Goal: Information Seeking & Learning: Compare options

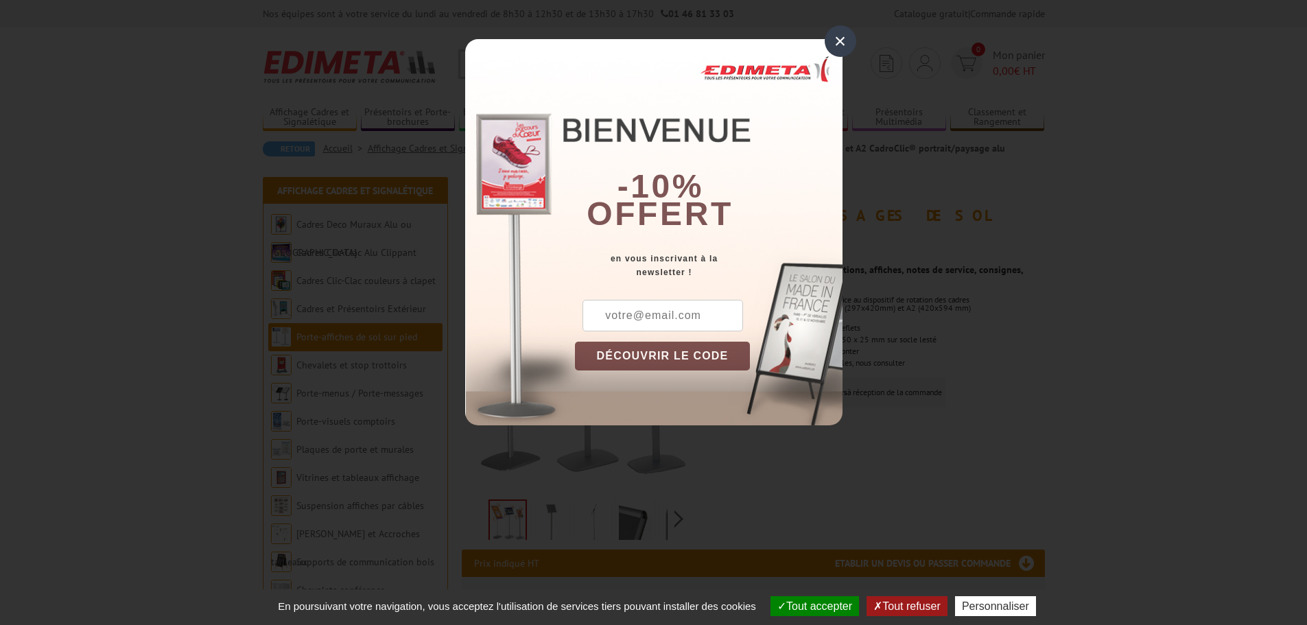
click at [838, 45] on div "×" at bounding box center [840, 41] width 32 height 32
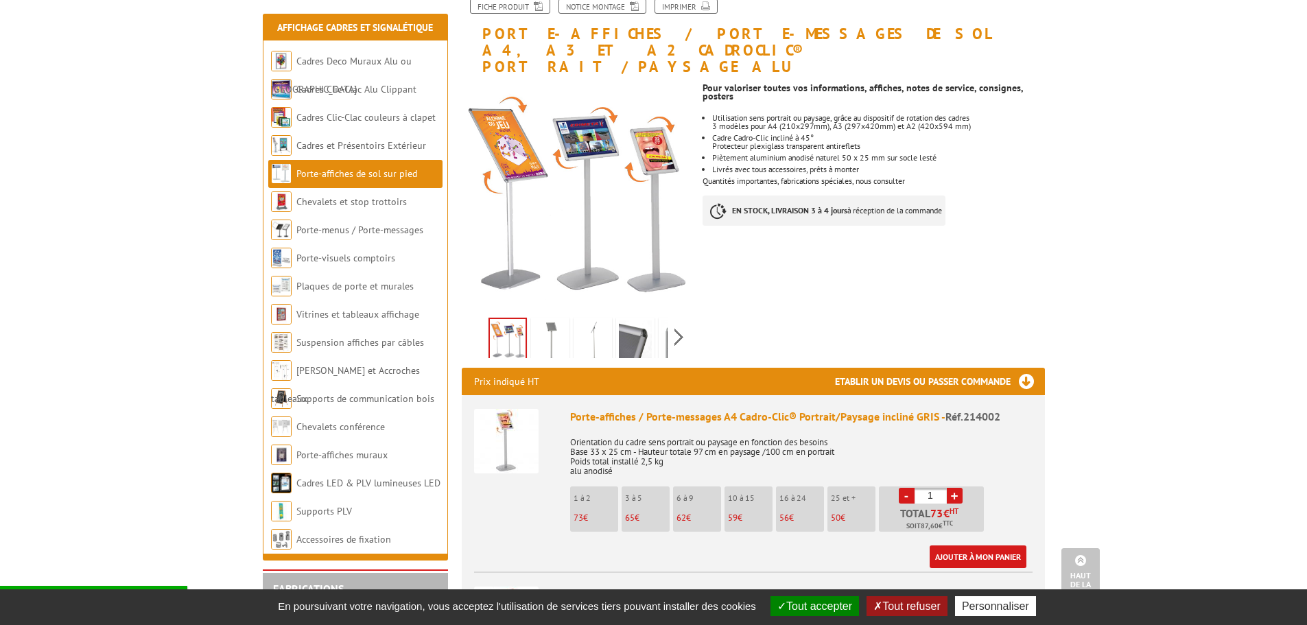
scroll to position [137, 0]
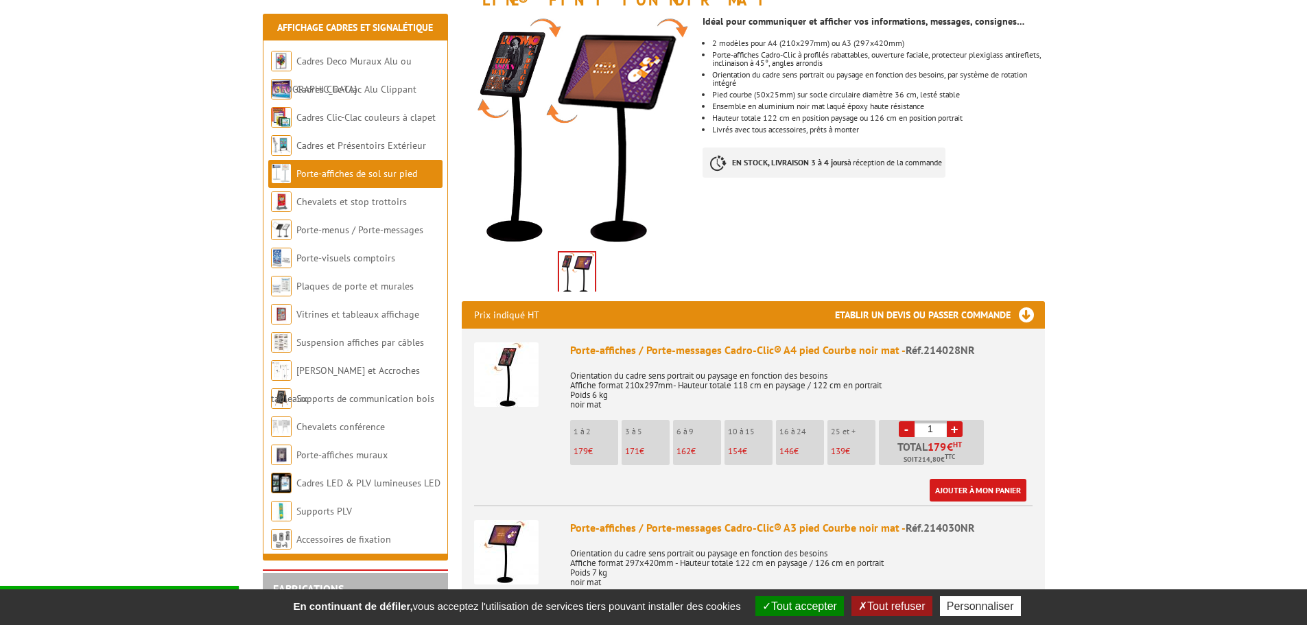
scroll to position [274, 0]
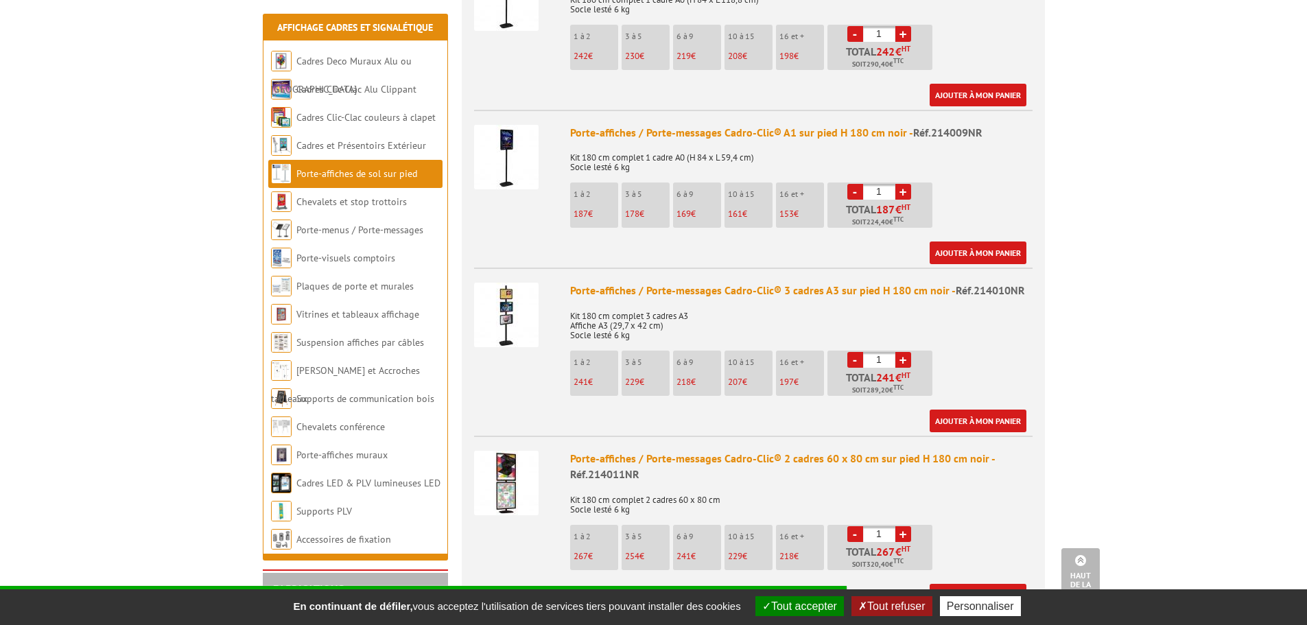
scroll to position [960, 0]
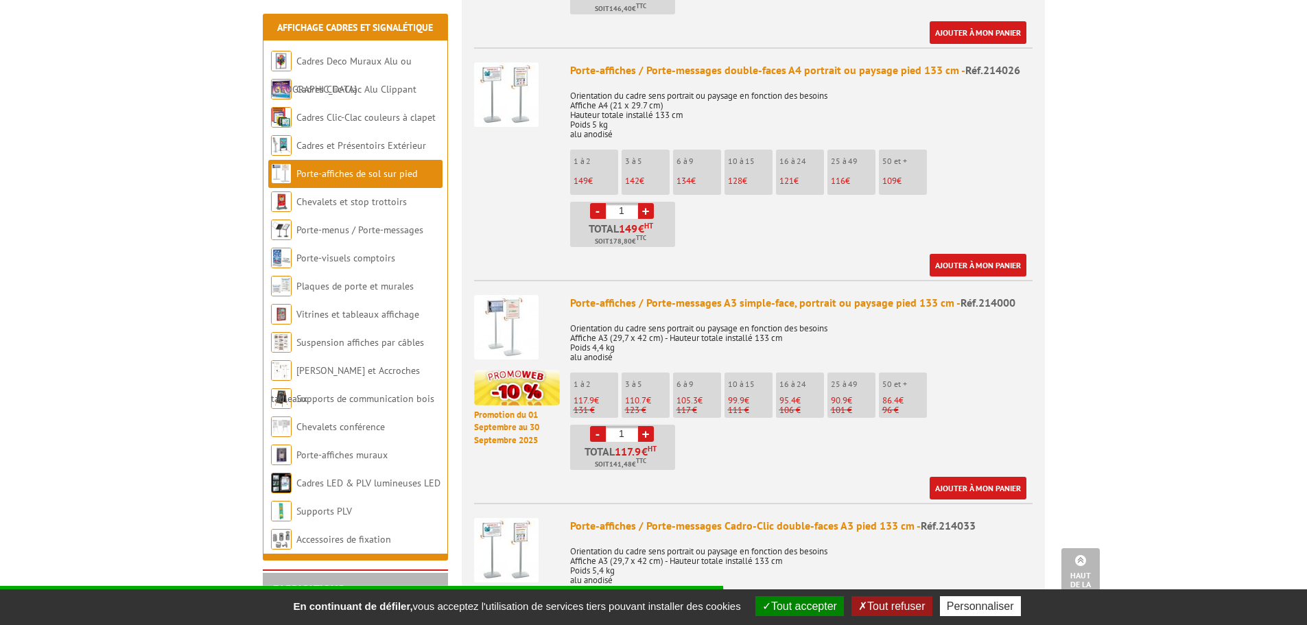
scroll to position [823, 0]
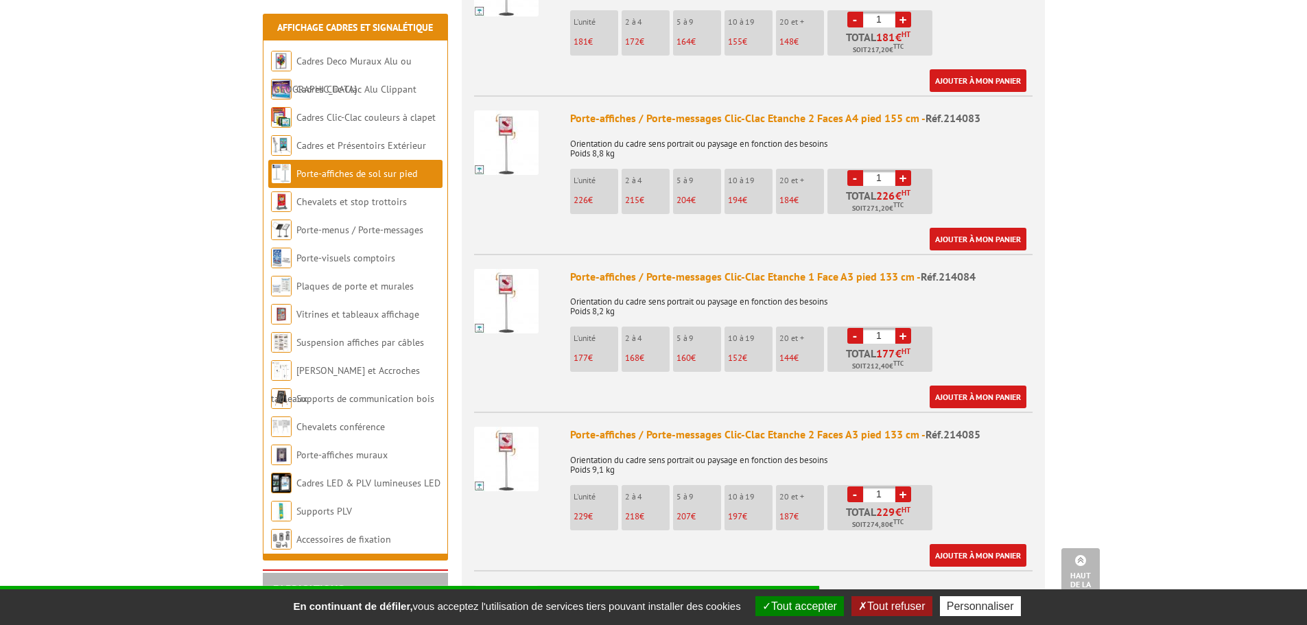
scroll to position [960, 0]
